Goal: Navigation & Orientation: Understand site structure

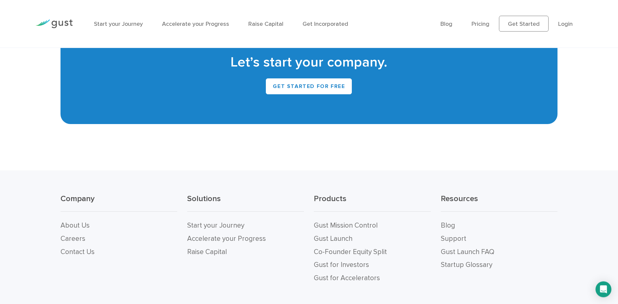
scroll to position [2955, 0]
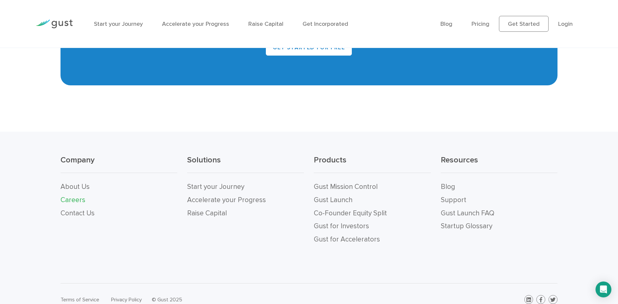
click at [67, 196] on link "Careers" at bounding box center [73, 200] width 25 height 8
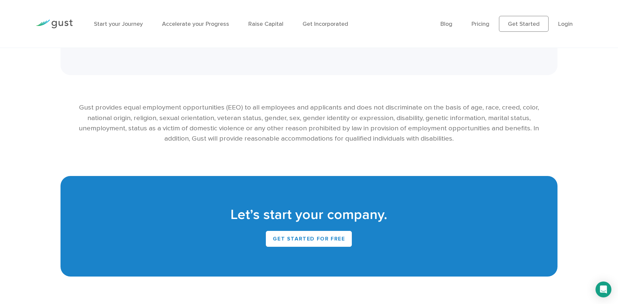
scroll to position [1397, 0]
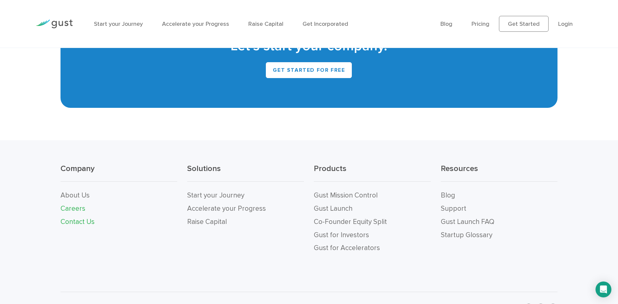
click at [71, 218] on link "Contact Us" at bounding box center [78, 222] width 34 height 8
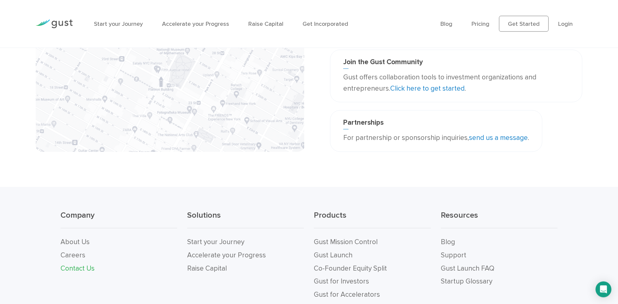
scroll to position [234, 0]
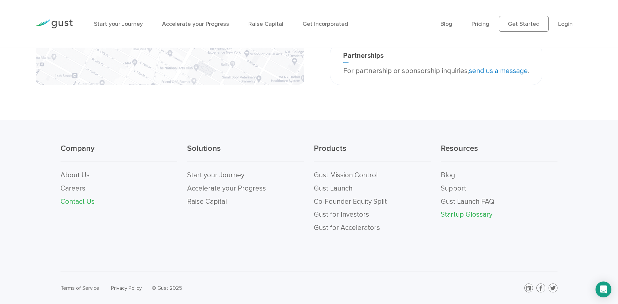
click at [474, 216] on link "Startup Glossary" at bounding box center [467, 214] width 52 height 8
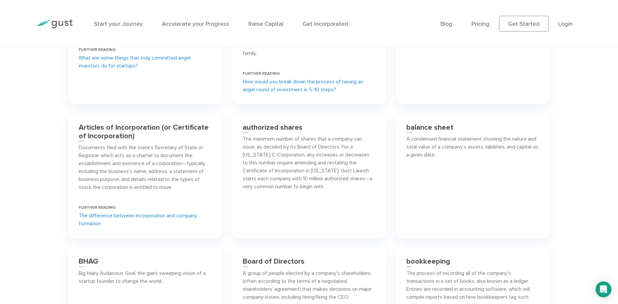
scroll to position [607, 0]
